Goal: Transaction & Acquisition: Book appointment/travel/reservation

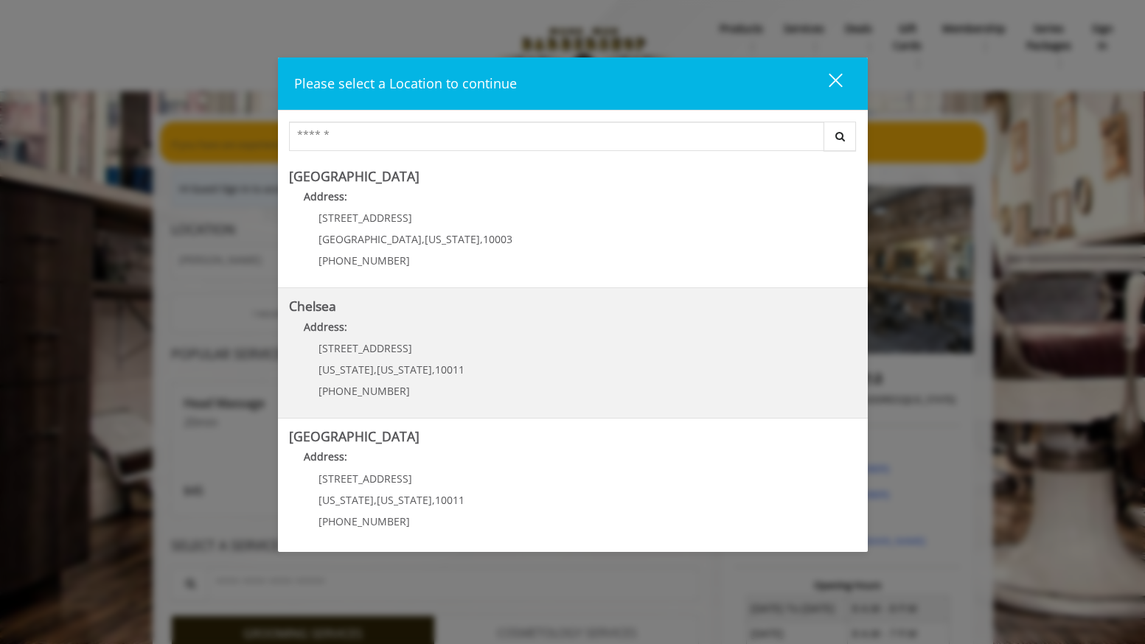
click at [405, 363] on span "[US_STATE]" at bounding box center [404, 370] width 55 height 14
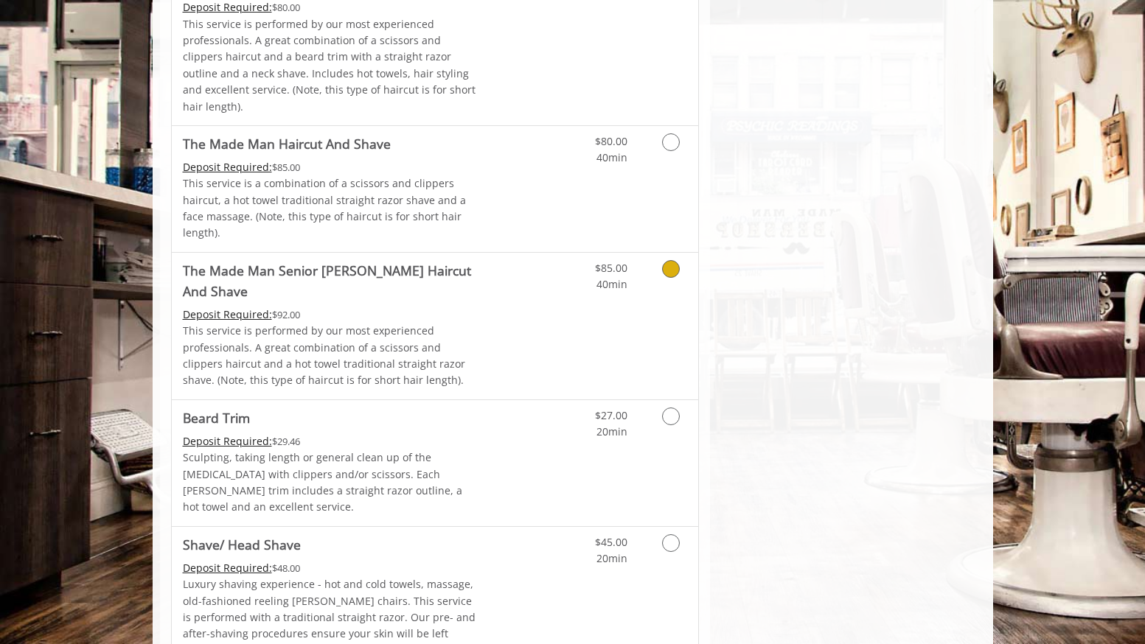
scroll to position [1560, 0]
click at [672, 406] on icon "Grooming services" at bounding box center [671, 415] width 18 height 18
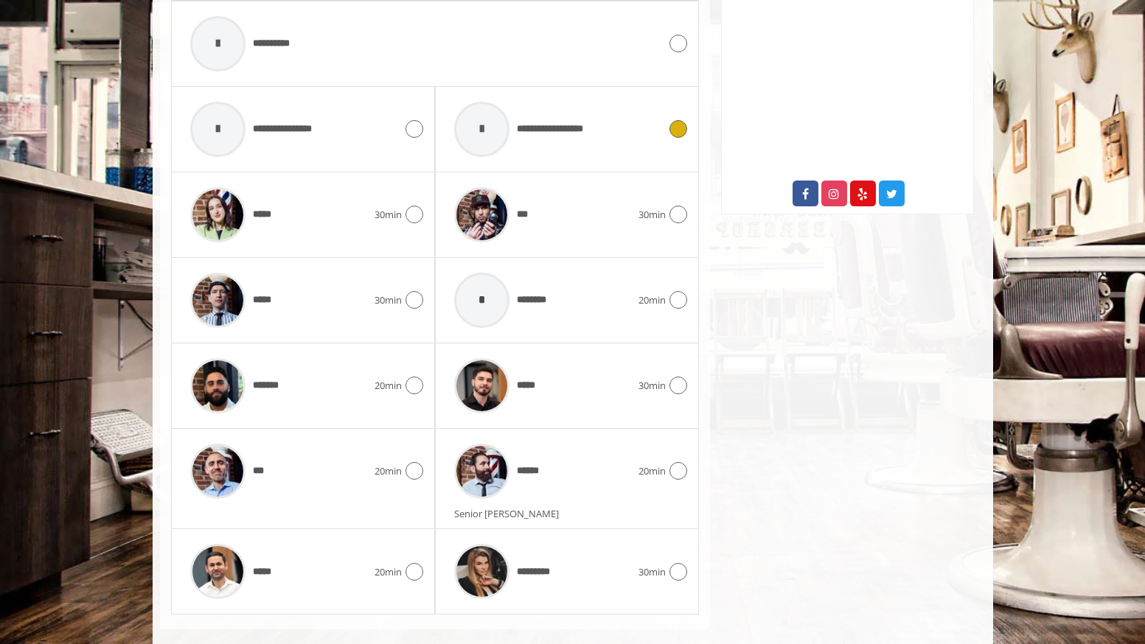
scroll to position [708, 0]
click at [677, 463] on icon at bounding box center [678, 472] width 18 height 18
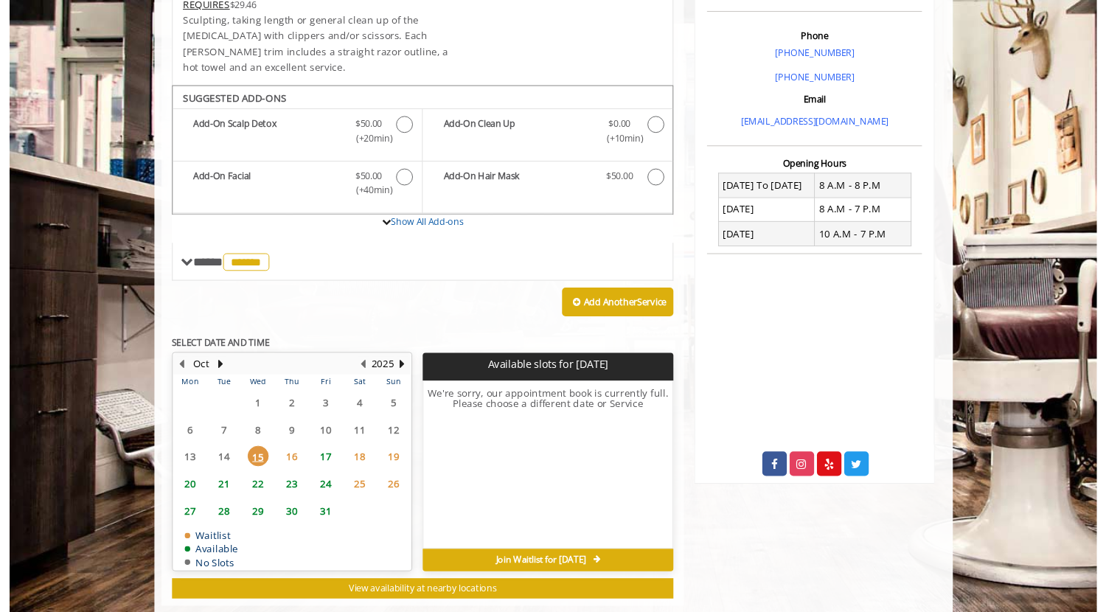
scroll to position [420, 0]
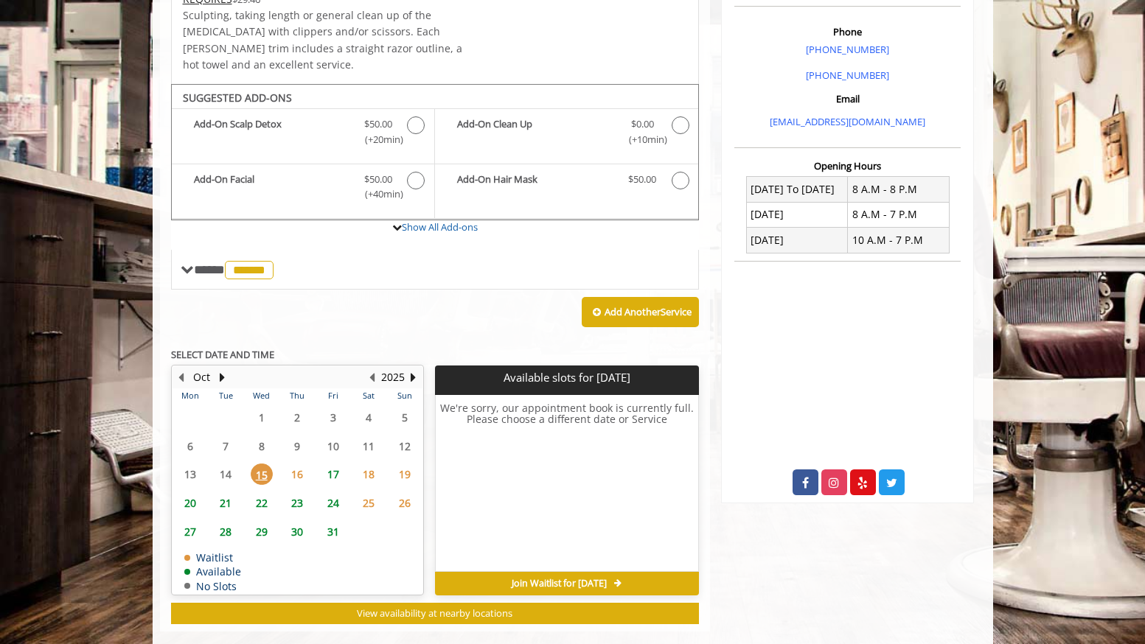
click at [367, 464] on span "18" at bounding box center [369, 474] width 22 height 21
click at [333, 464] on span "17" at bounding box center [333, 474] width 22 height 21
click at [796, 578] on div "Chelsea 169 W 23rd Street,170 W 23rd Street, New York Phone +(917) 639-3902 +(6…" at bounding box center [847, 191] width 275 height 881
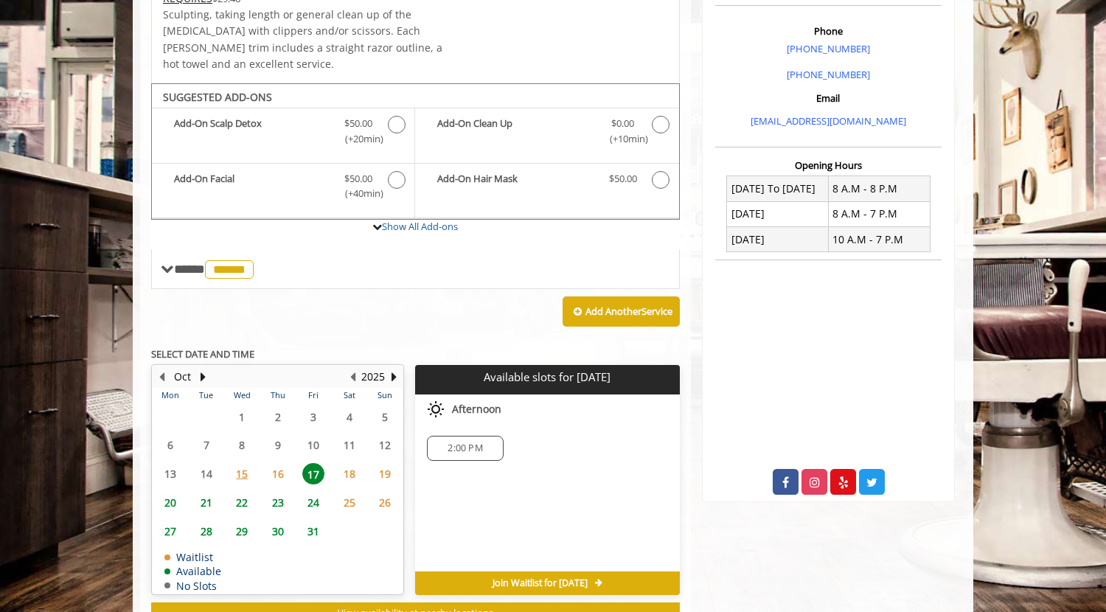
click at [350, 463] on span "18" at bounding box center [349, 473] width 22 height 21
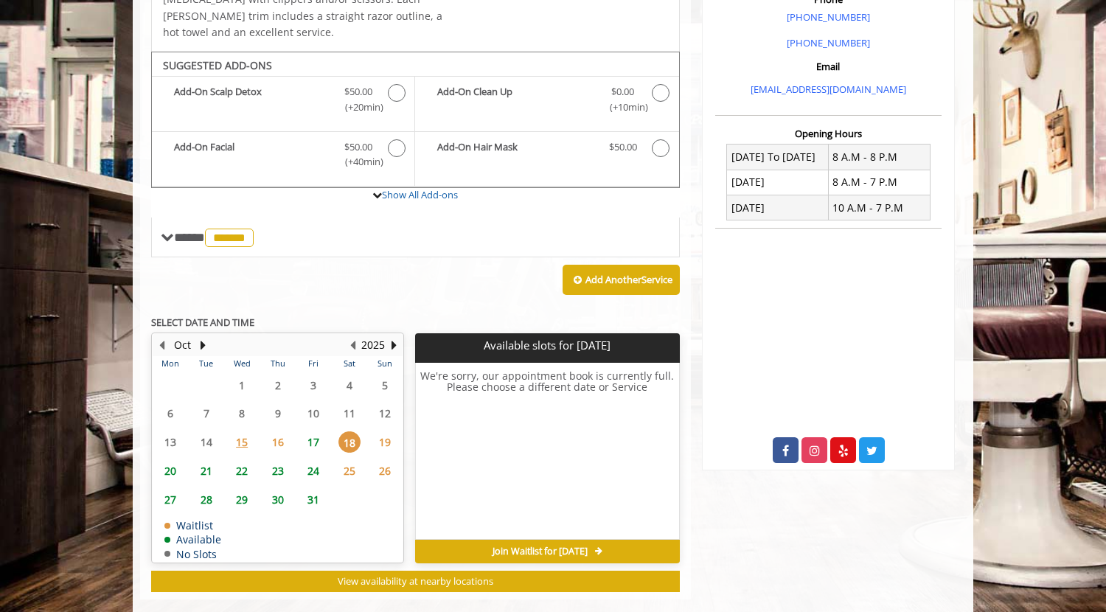
click at [312, 431] on span "17" at bounding box center [313, 441] width 22 height 21
click at [533, 445] on div "Choose a time below for Fri, Oct 17 2025 Afternoon 2:00 PM" at bounding box center [547, 451] width 264 height 177
